Goal: Consume media (video, audio): Consume media (video, audio)

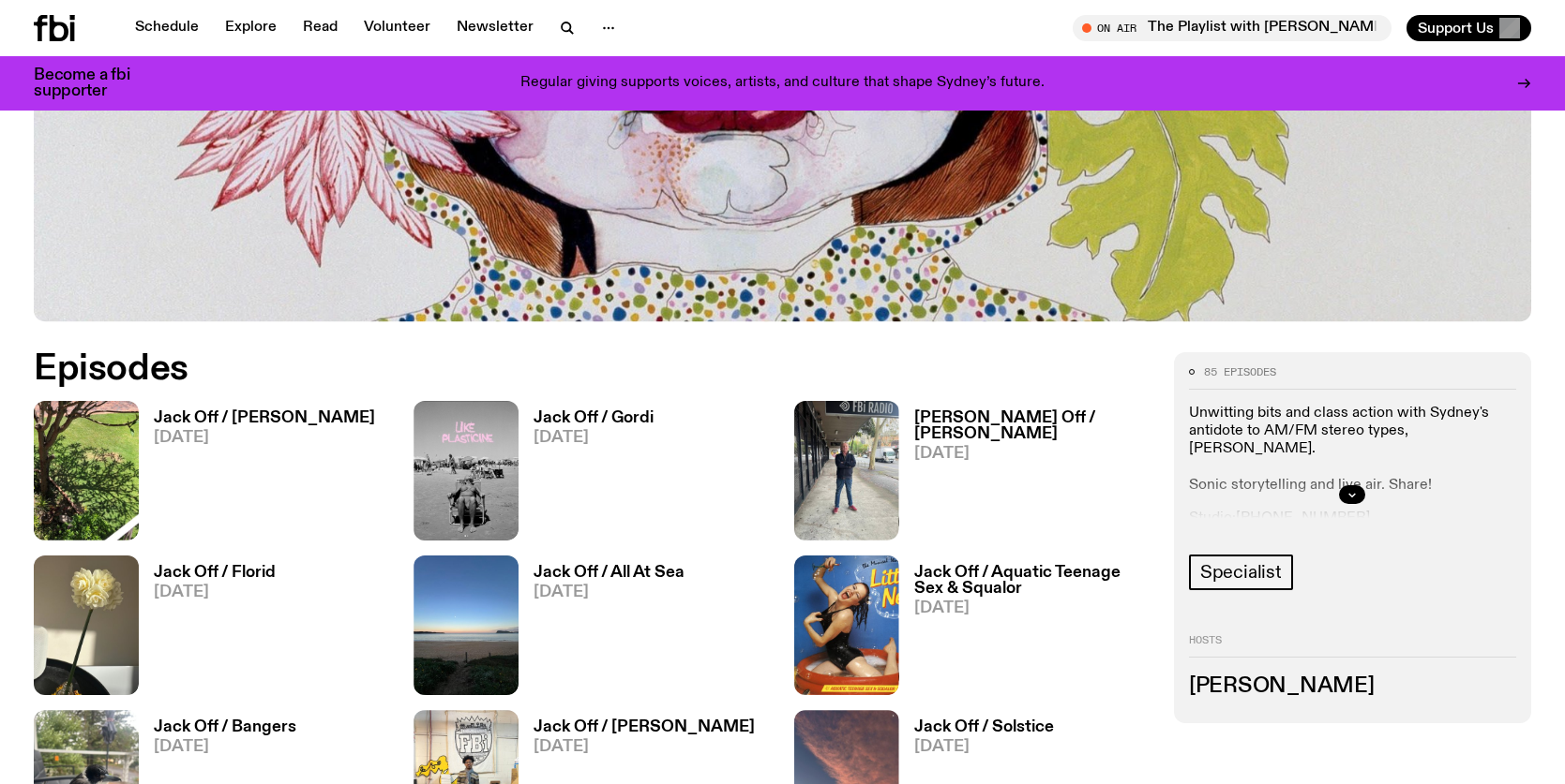
scroll to position [782, 0]
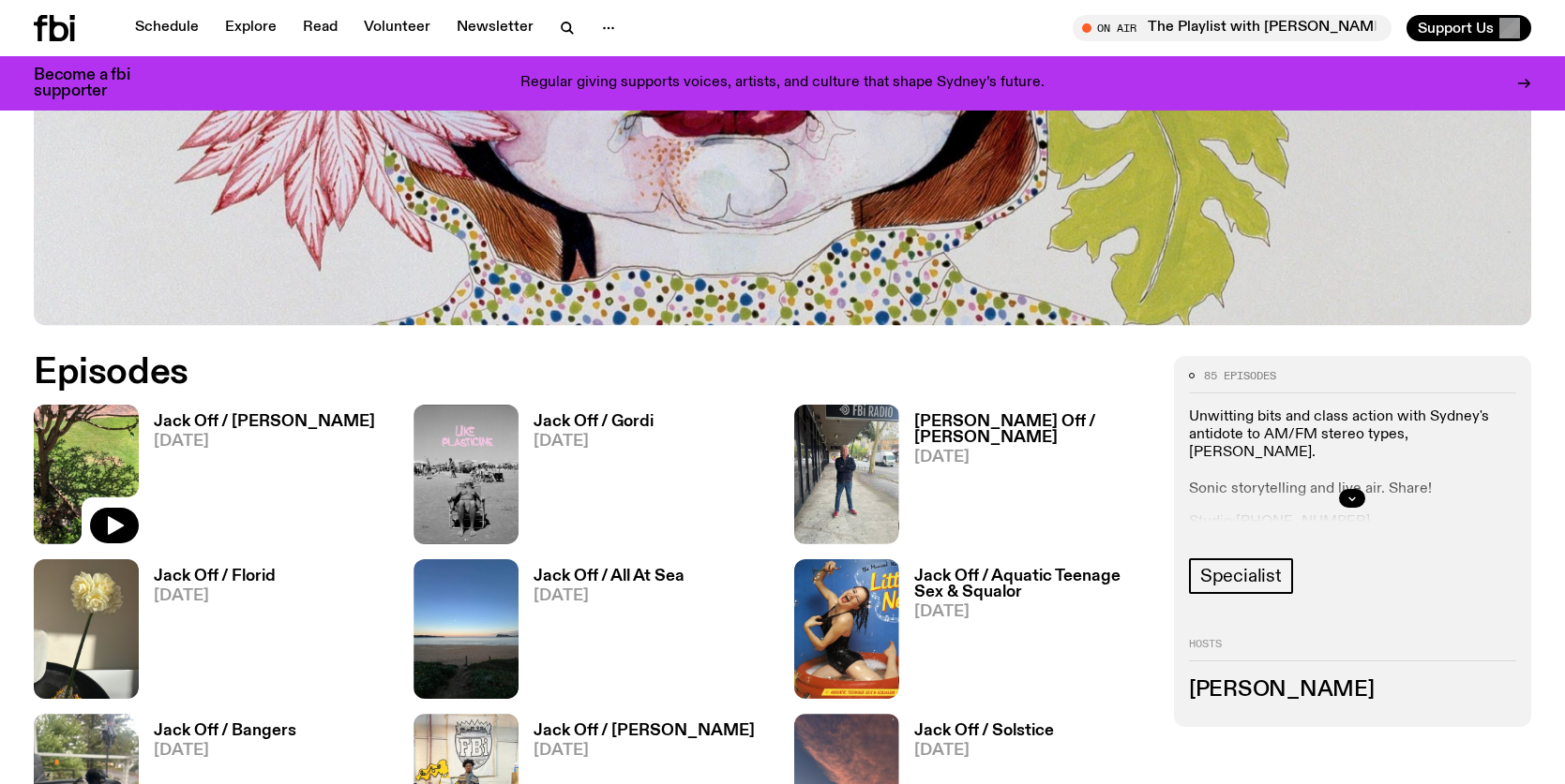
click at [83, 473] on img at bounding box center [86, 475] width 105 height 140
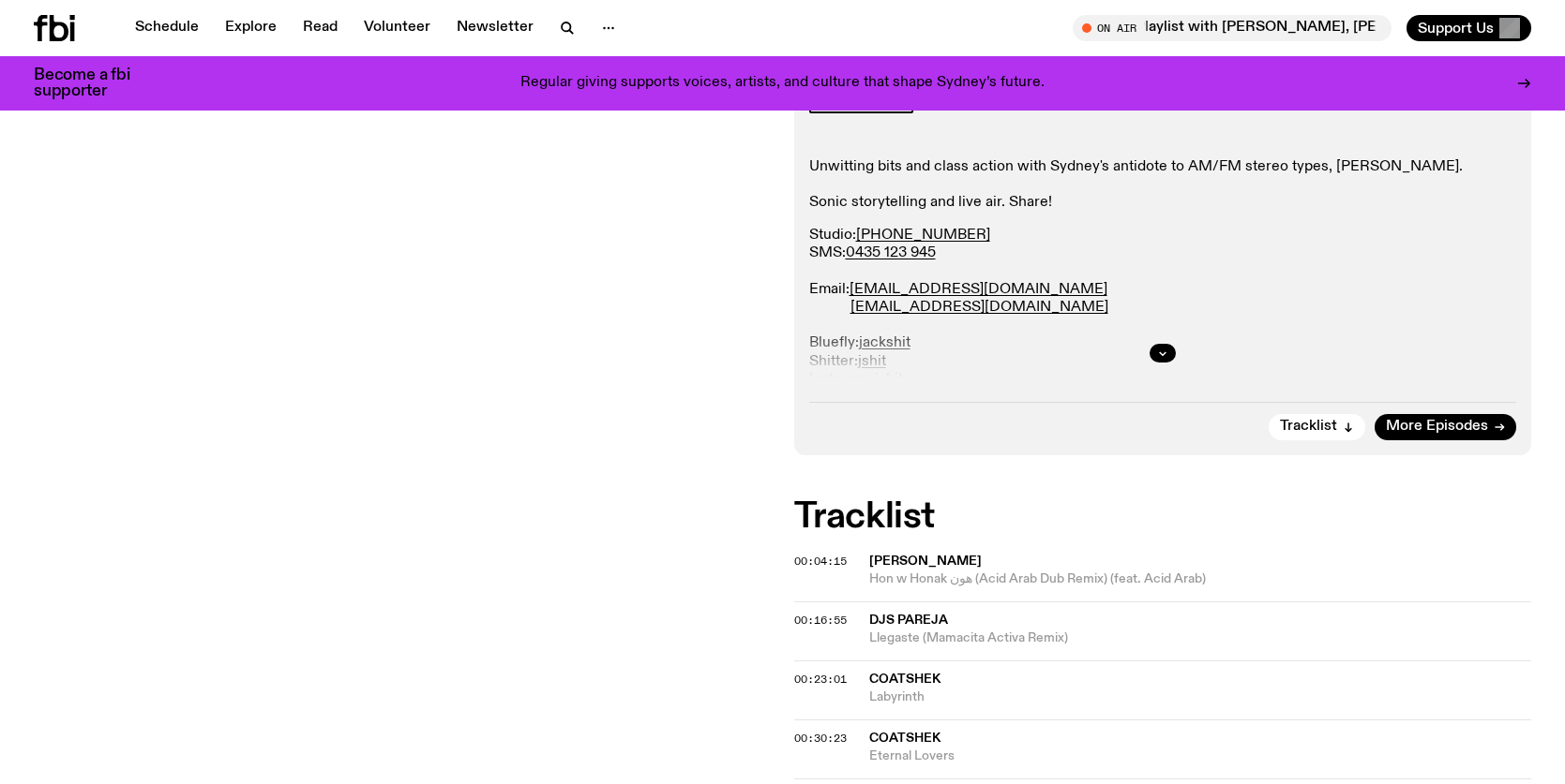
scroll to position [369, 0]
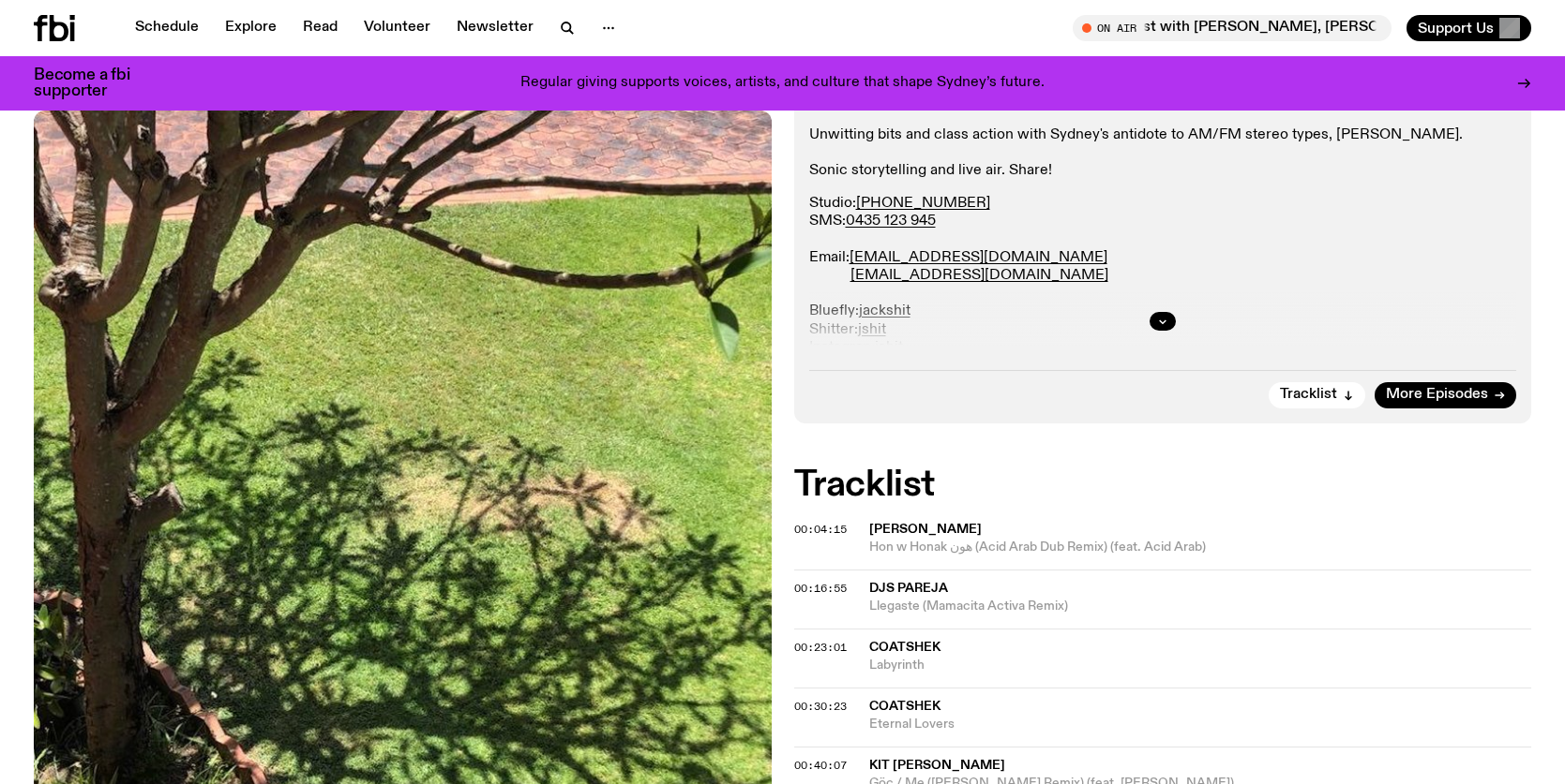
click at [1175, 541] on span "Hon w Honak هون (Acid Arab Dub Remix) (feat. Acid Arab)" at bounding box center [1201, 548] width 663 height 18
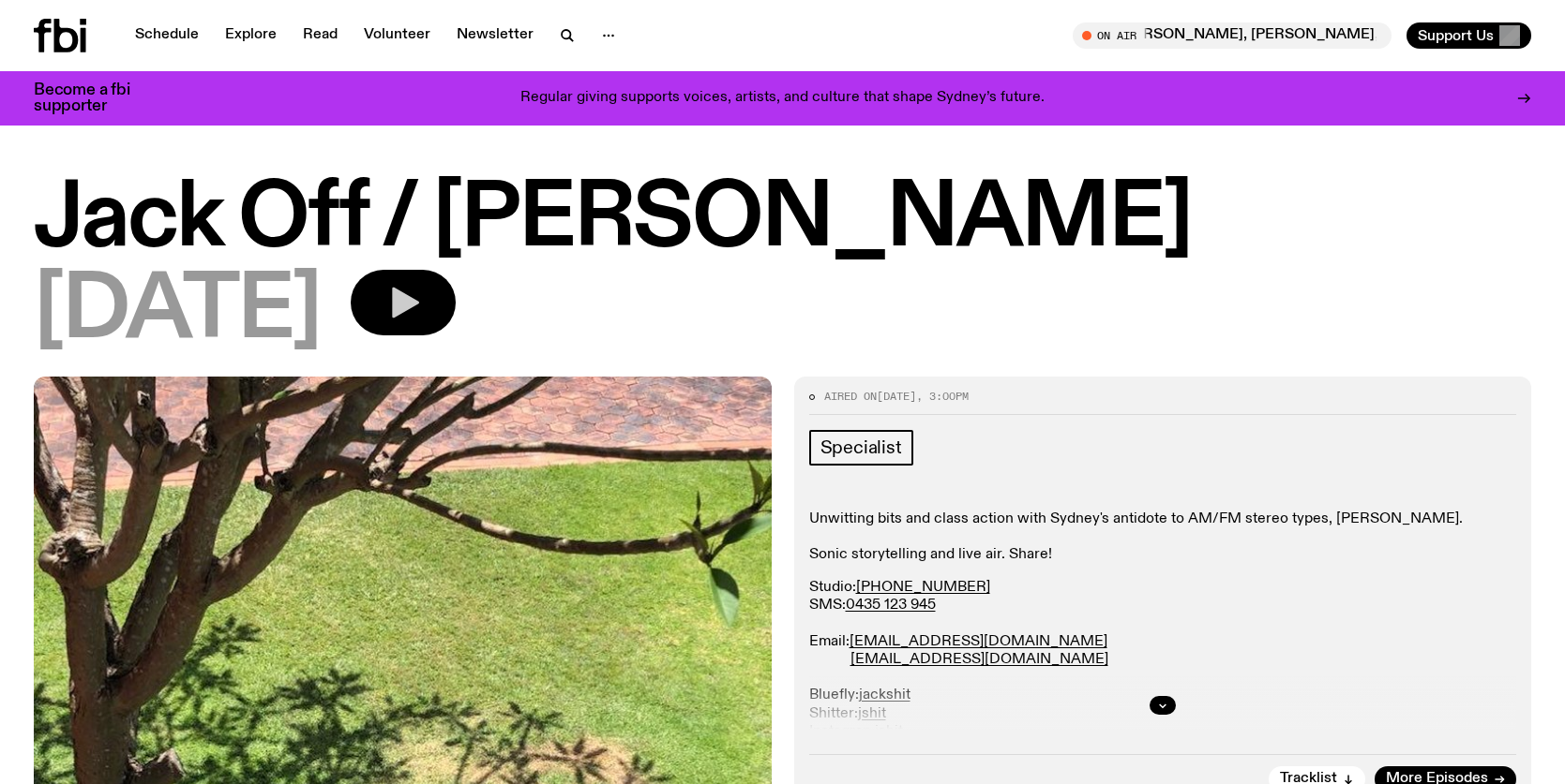
click at [422, 285] on icon "button" at bounding box center [403, 303] width 38 height 38
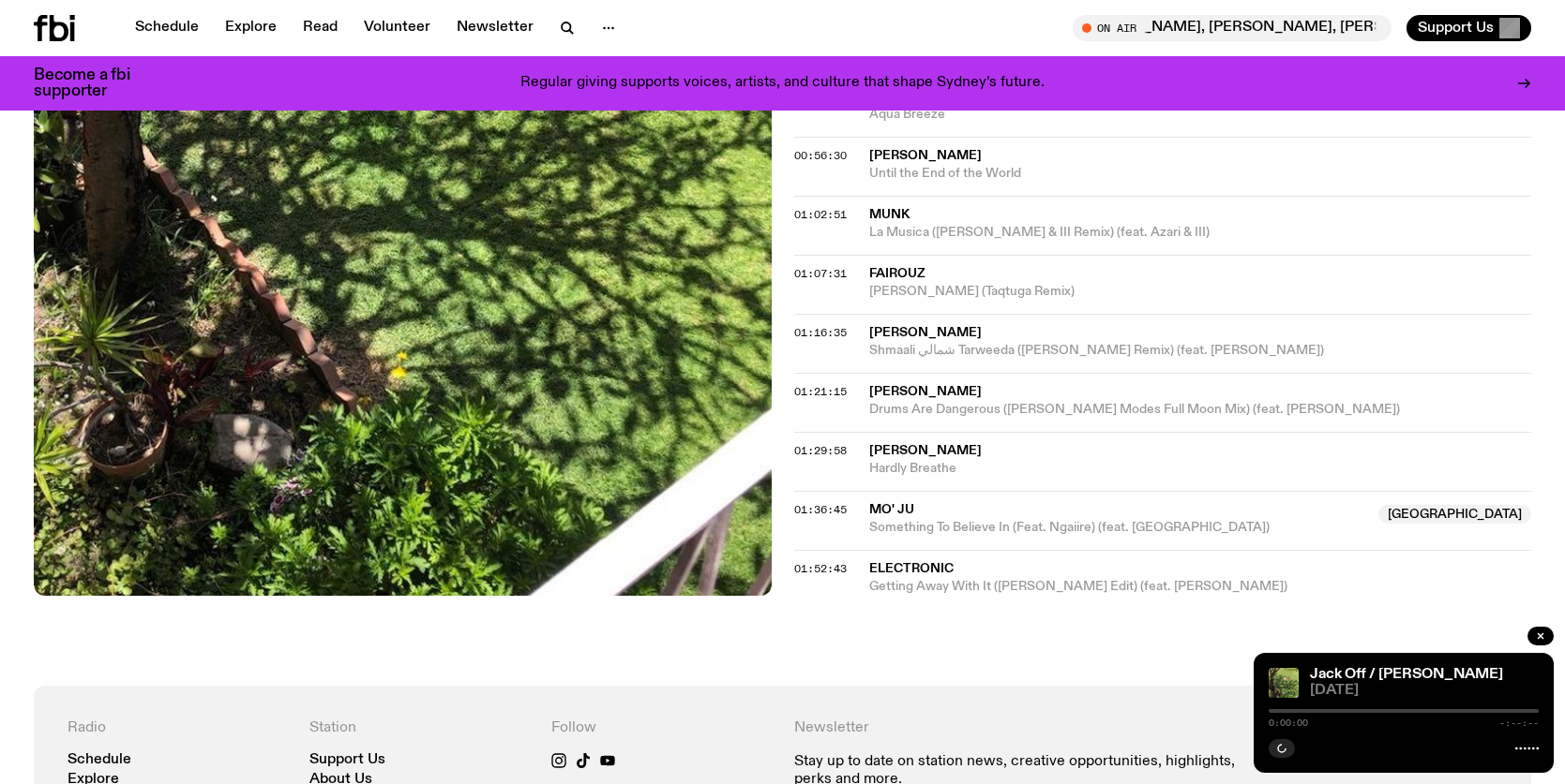
scroll to position [1158, 0]
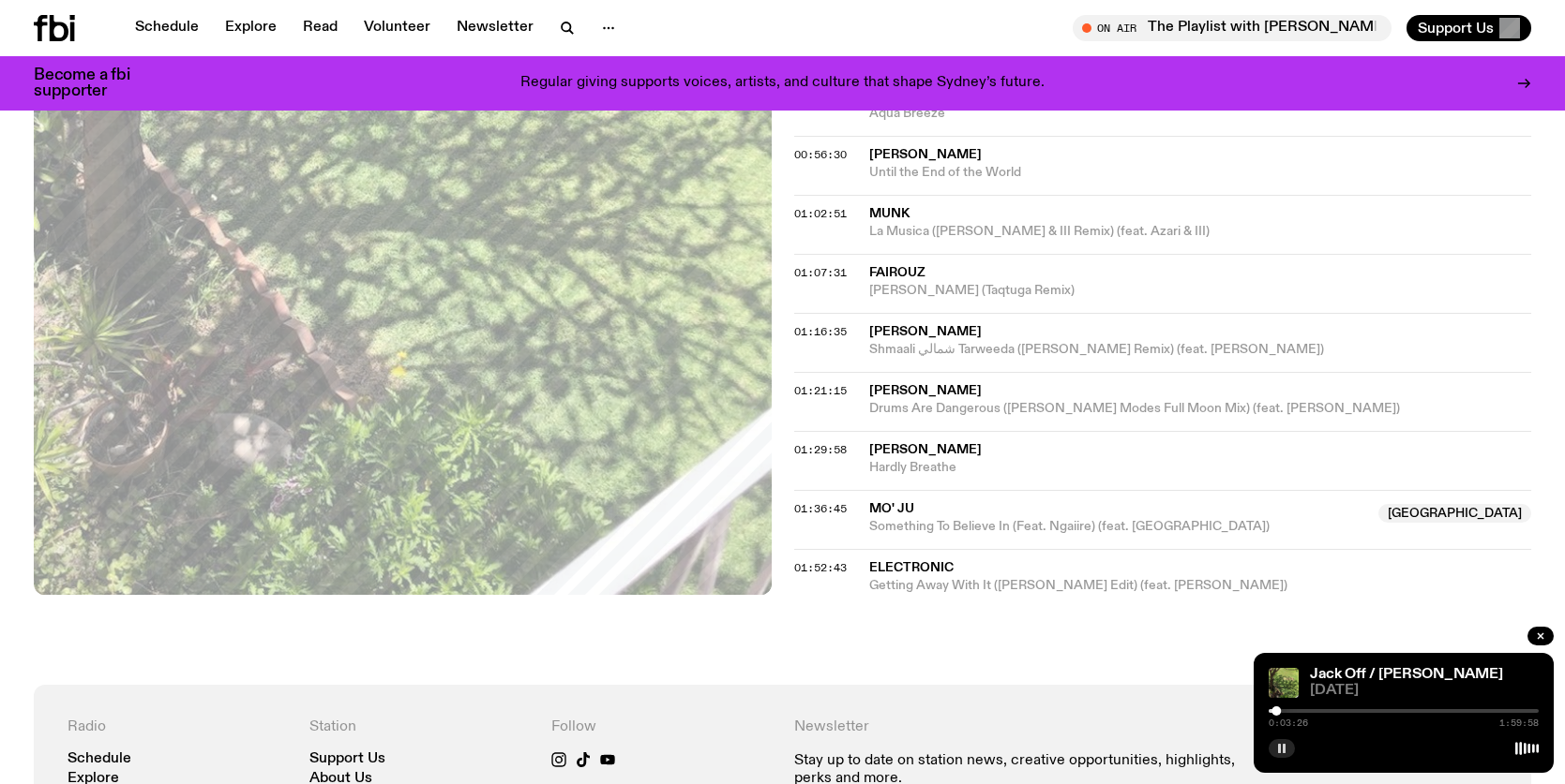
click at [1278, 750] on rect "button" at bounding box center [1279, 749] width 3 height 9
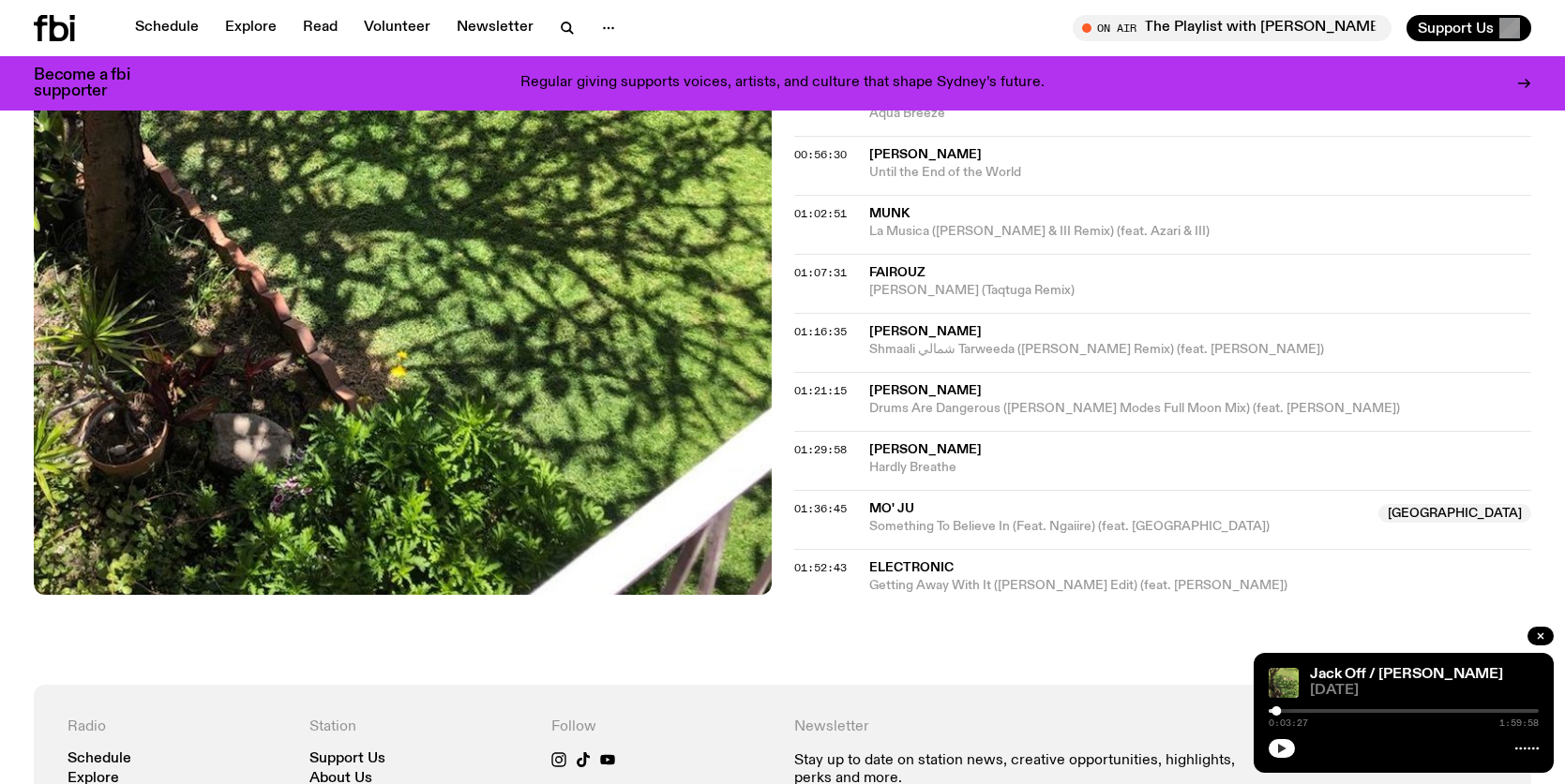
click at [1278, 750] on icon "button" at bounding box center [1282, 749] width 9 height 9
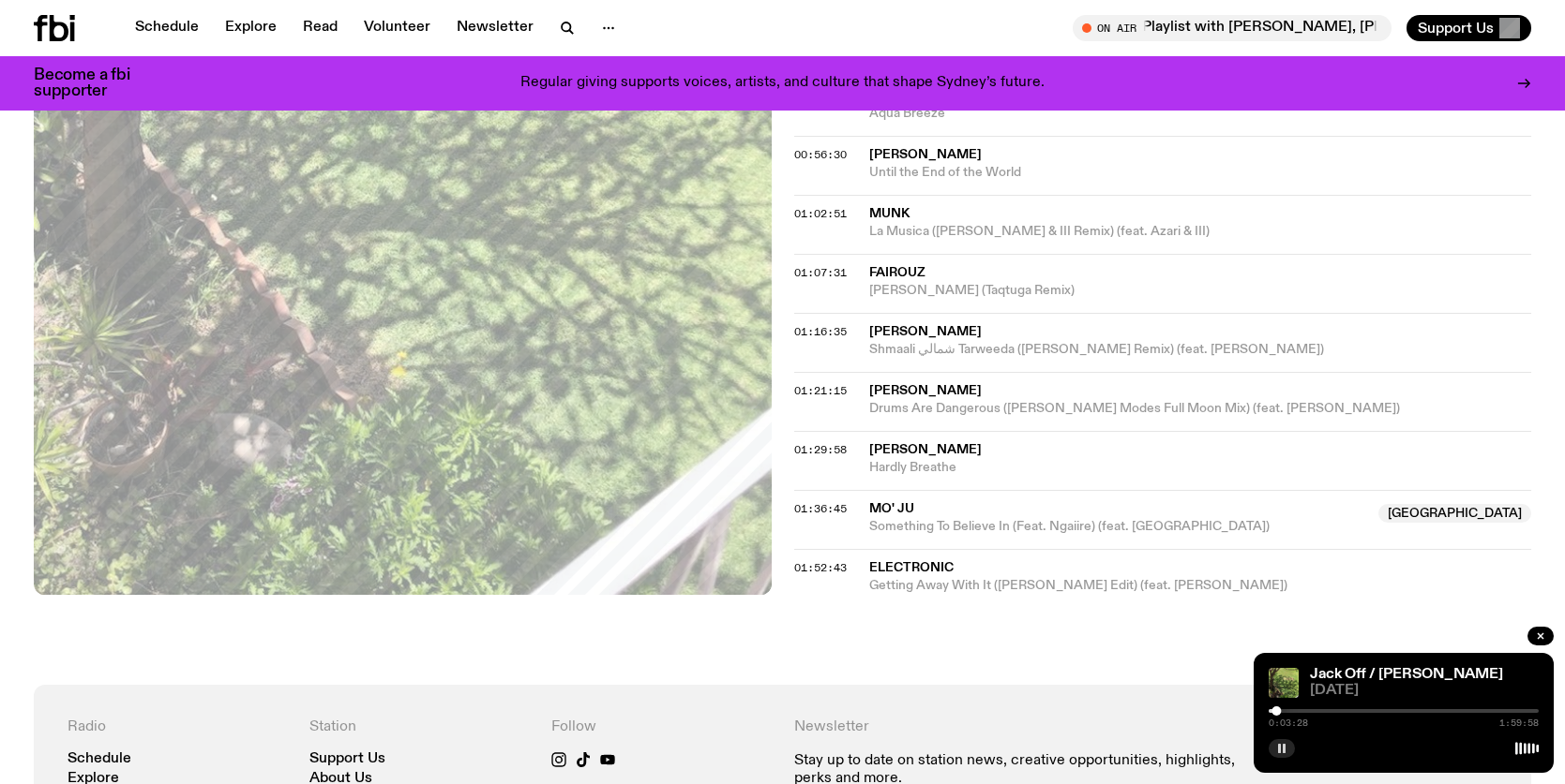
click at [1278, 750] on rect "button" at bounding box center [1279, 749] width 3 height 9
click at [1278, 750] on icon "button" at bounding box center [1282, 749] width 9 height 9
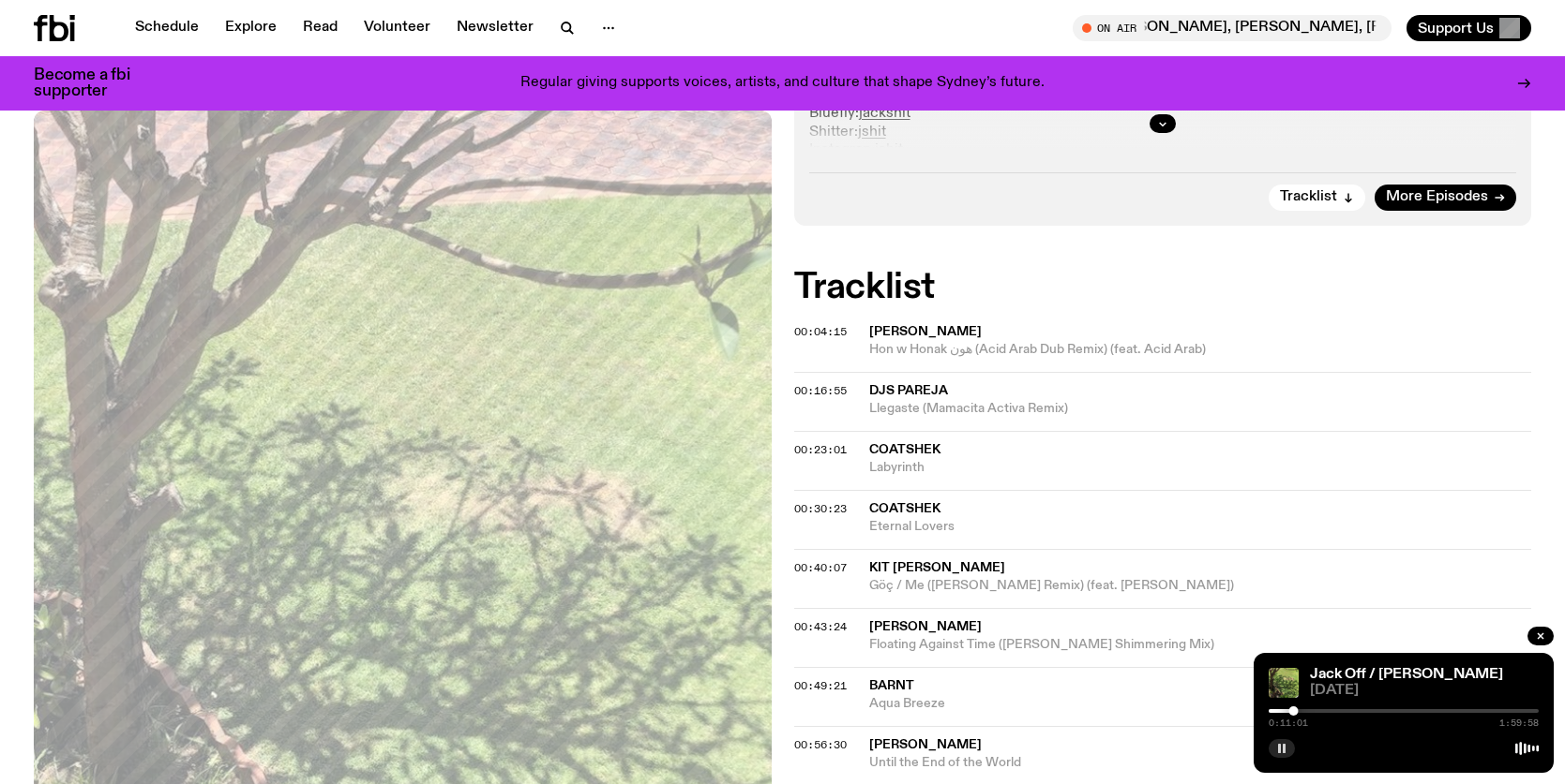
scroll to position [576, 0]
